Goal: Task Accomplishment & Management: Use online tool/utility

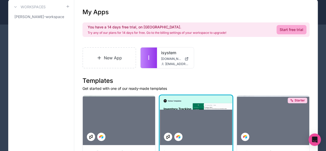
scroll to position [41, 0]
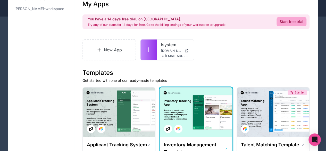
click at [196, 123] on div at bounding box center [196, 112] width 72 height 50
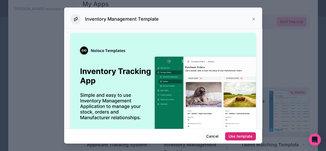
click at [237, 136] on div "Use template" at bounding box center [240, 136] width 24 height 5
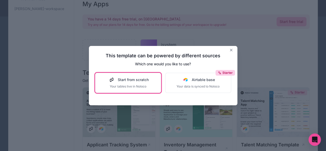
click at [139, 87] on span "Your tables live in Noloco" at bounding box center [128, 86] width 41 height 4
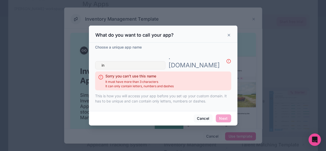
type input "i"
click at [144, 61] on input "gsl" at bounding box center [130, 65] width 70 height 8
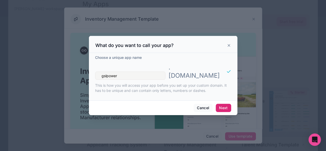
type input "gslpower"
click at [224, 105] on button "Next" at bounding box center [223, 108] width 15 height 8
